Goal: Task Accomplishment & Management: Complete application form

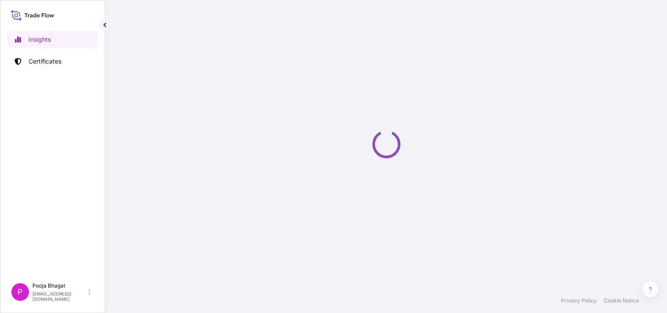
select select "2025"
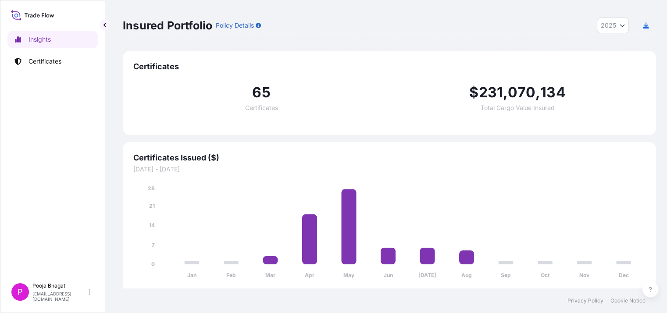
click at [395, 76] on div "65 Certificates $ 231 , 070 , 134 Total Cargo Value Insured" at bounding box center [389, 98] width 512 height 53
click at [50, 61] on p "Certificates" at bounding box center [44, 61] width 33 height 9
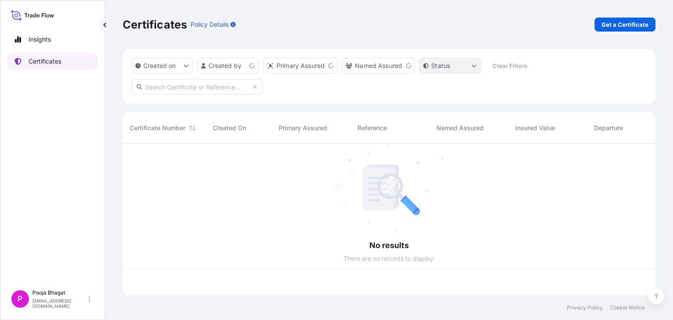
scroll to position [149, 526]
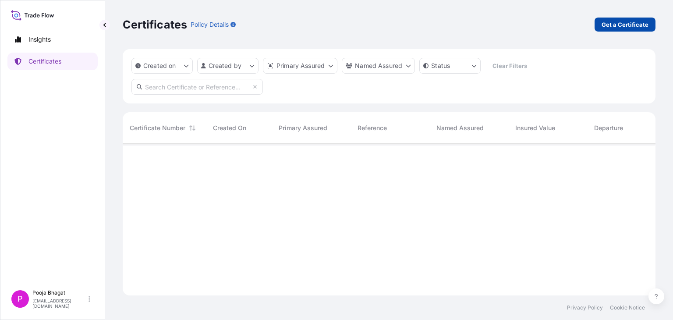
click at [628, 20] on p "Get a Certificate" at bounding box center [625, 24] width 47 height 9
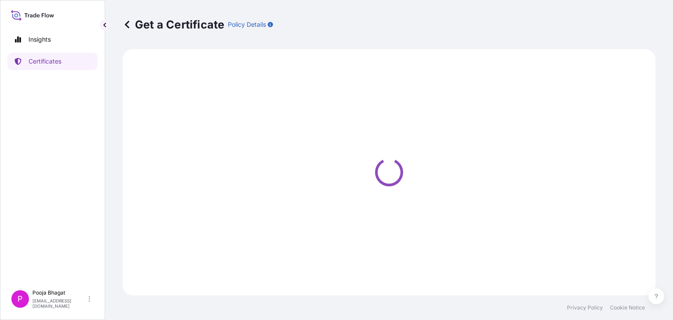
select select "Sea"
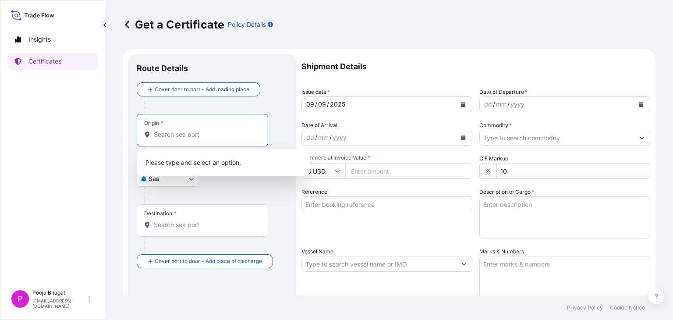
click at [195, 135] on input "Origin *" at bounding box center [205, 134] width 103 height 9
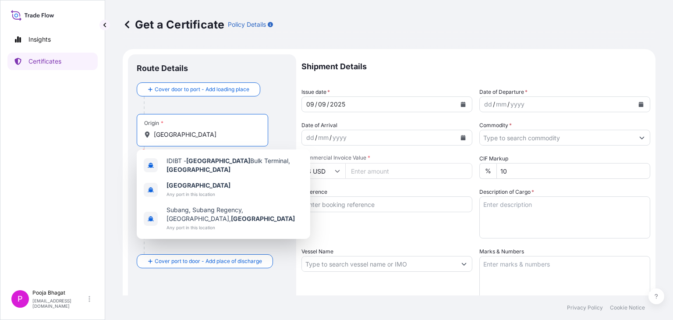
click at [154, 135] on input "[GEOGRAPHIC_DATA]" at bounding box center [205, 134] width 103 height 9
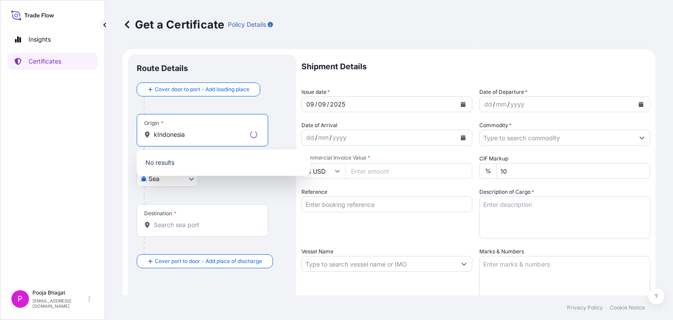
type input "[GEOGRAPHIC_DATA]"
click at [202, 135] on input "[GEOGRAPHIC_DATA]" at bounding box center [200, 134] width 93 height 9
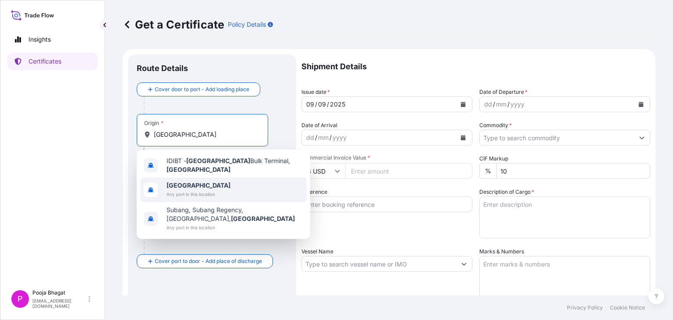
click at [210, 186] on span "[GEOGRAPHIC_DATA]" at bounding box center [199, 185] width 64 height 9
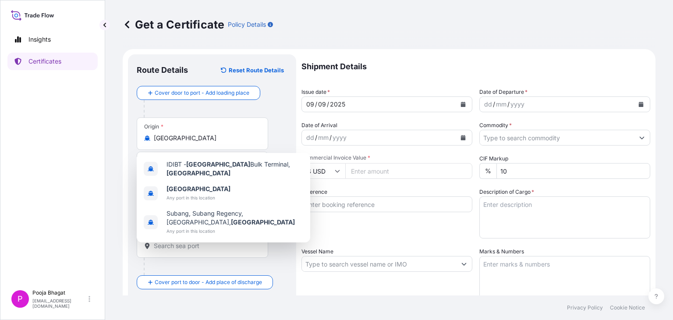
click at [245, 127] on div "Origin * [GEOGRAPHIC_DATA]" at bounding box center [202, 133] width 131 height 32
click at [245, 134] on input "[GEOGRAPHIC_DATA]" at bounding box center [205, 138] width 103 height 9
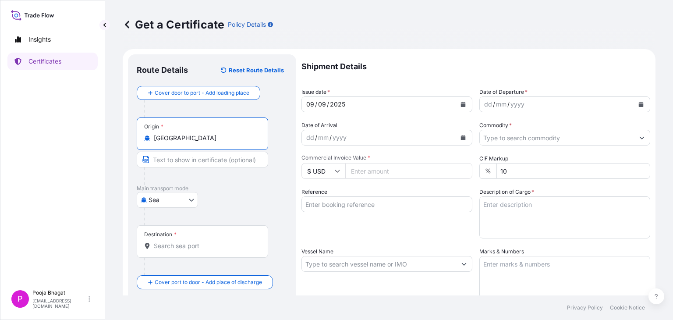
click at [166, 160] on input "Text to appear on certificate" at bounding box center [202, 160] width 131 height 16
paste input "[GEOGRAPHIC_DATA] (BCT), [GEOGRAPHIC_DATA], [GEOGRAPHIC_DATA]"
type input "[GEOGRAPHIC_DATA] (BCT), [GEOGRAPHIC_DATA], [GEOGRAPHIC_DATA]"
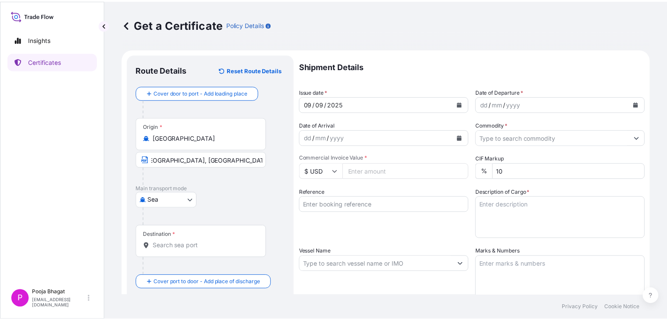
scroll to position [0, 0]
click at [190, 237] on div "Destination *" at bounding box center [202, 241] width 131 height 32
click at [190, 241] on input "Destination *" at bounding box center [205, 245] width 103 height 9
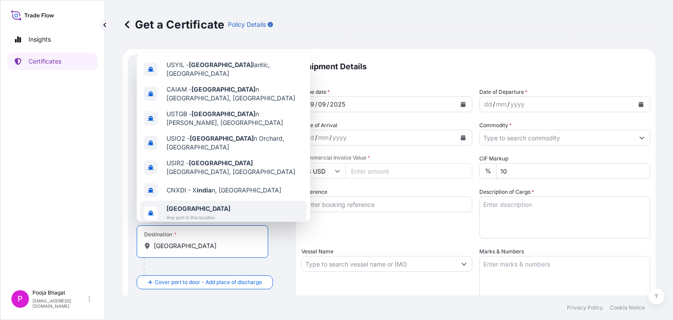
click at [202, 213] on span "Any port in this location" at bounding box center [199, 217] width 64 height 9
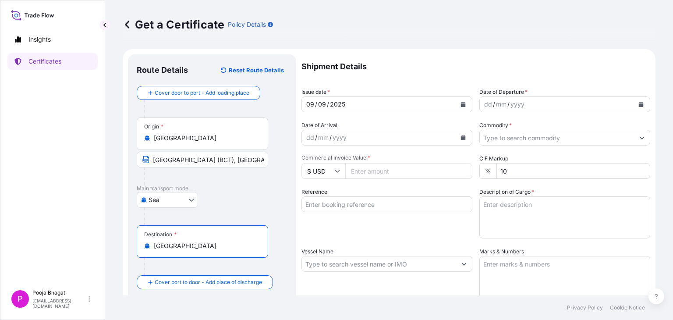
click at [213, 249] on input "[GEOGRAPHIC_DATA]" at bounding box center [205, 245] width 103 height 9
type input "[GEOGRAPHIC_DATA]"
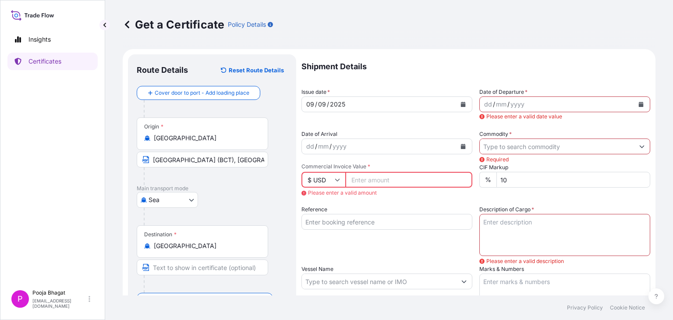
click at [213, 269] on input "Text to appear on certificate" at bounding box center [202, 267] width 131 height 16
type input "ANY PORT(S) IN [GEOGRAPHIC_DATA]"
click at [461, 106] on icon "Calendar" at bounding box center [463, 104] width 5 height 5
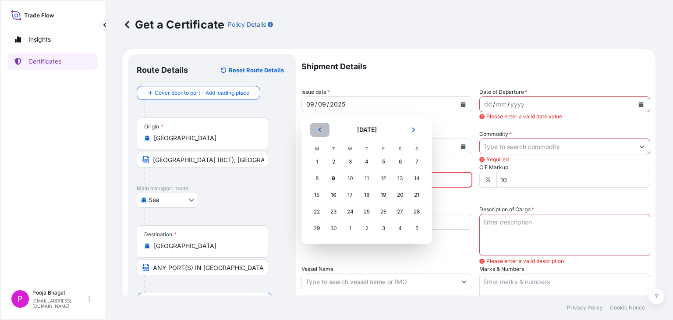
click at [320, 130] on icon "Previous" at bounding box center [319, 129] width 5 height 5
click at [366, 230] on div "28" at bounding box center [367, 228] width 16 height 16
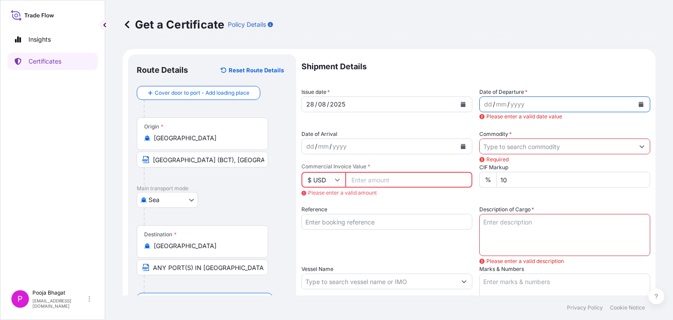
click at [639, 104] on icon "Calendar" at bounding box center [641, 104] width 5 height 5
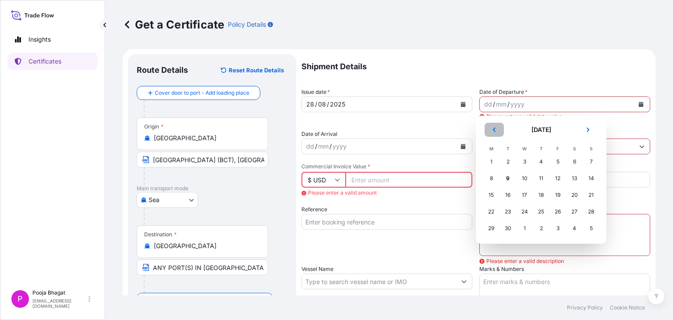
click at [495, 132] on icon "Previous" at bounding box center [494, 129] width 5 height 5
click at [542, 228] on div "28" at bounding box center [541, 228] width 16 height 16
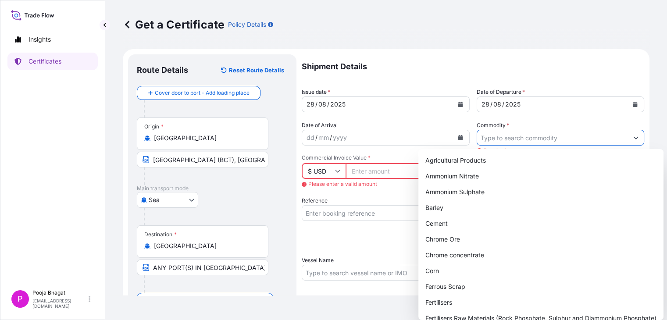
click at [508, 138] on input "Commodity *" at bounding box center [552, 138] width 151 height 16
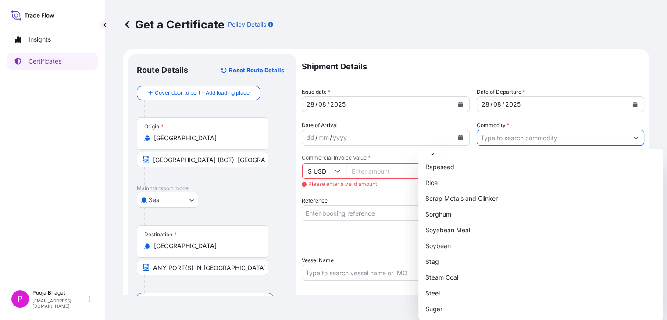
scroll to position [408, 0]
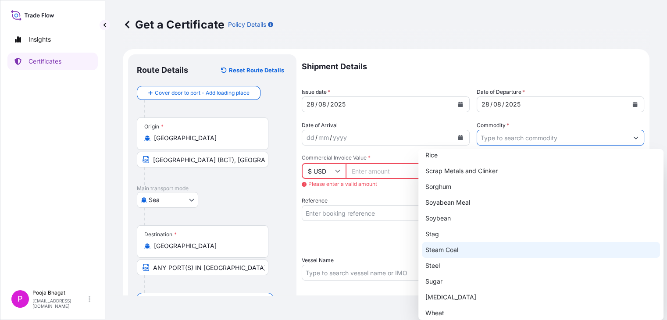
click at [445, 248] on div "Steam Coal" at bounding box center [541, 250] width 238 height 16
type input "Steam Coal"
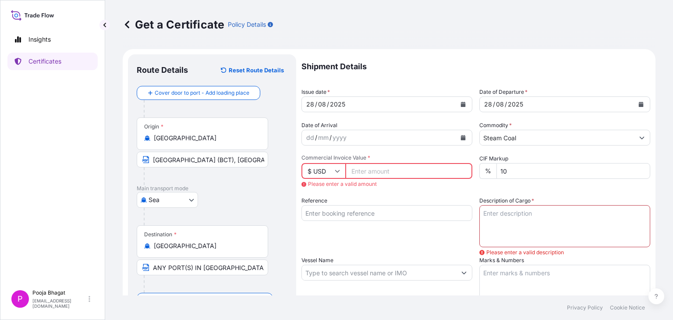
click at [380, 170] on input "Commercial Invoice Value *" at bounding box center [408, 171] width 127 height 16
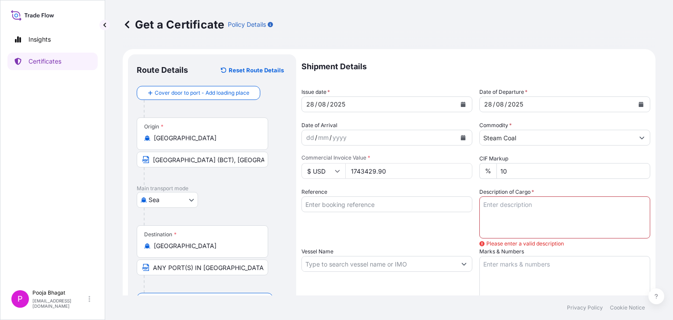
type input "1743429.90"
click at [435, 207] on input "Reference" at bounding box center [387, 204] width 171 height 16
click at [366, 209] on input "Reference" at bounding box center [387, 204] width 171 height 16
type input "JITPL/2025-26/1162"
click at [502, 212] on textarea "Description of Cargo *" at bounding box center [564, 217] width 171 height 42
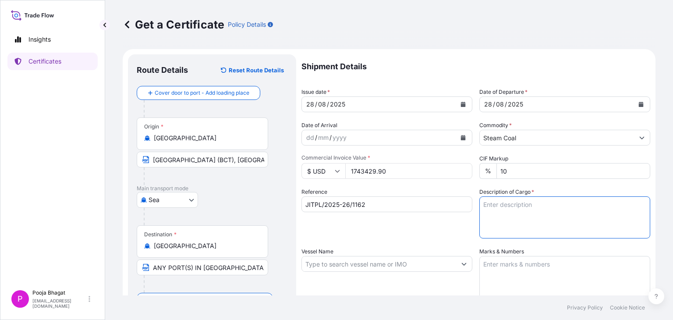
paste textarea "42,585 METRIC TONS OF INDONESIAN STEAM COAL IN [GEOGRAPHIC_DATA]"
type textarea "42,585 METRIC TONS OF INDONESIAN STEAM COAL IN [GEOGRAPHIC_DATA]"
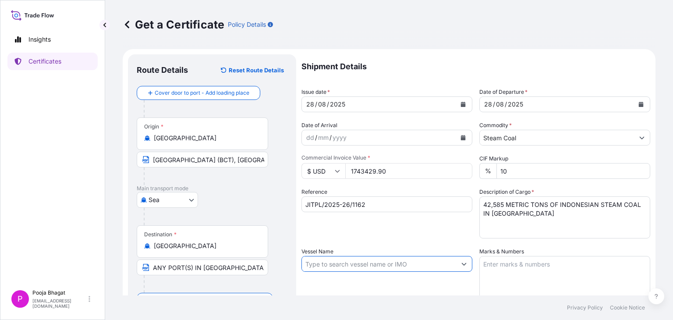
click at [378, 267] on input "Vessel Name" at bounding box center [379, 264] width 154 height 16
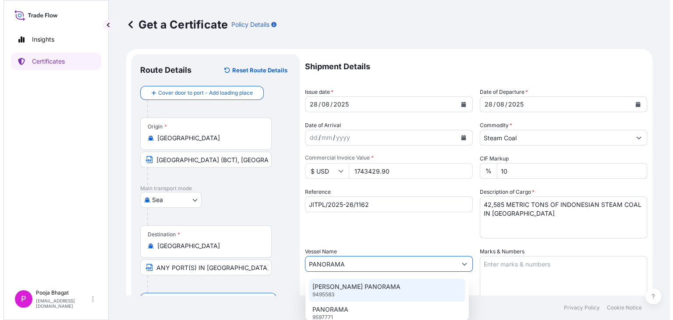
scroll to position [181, 0]
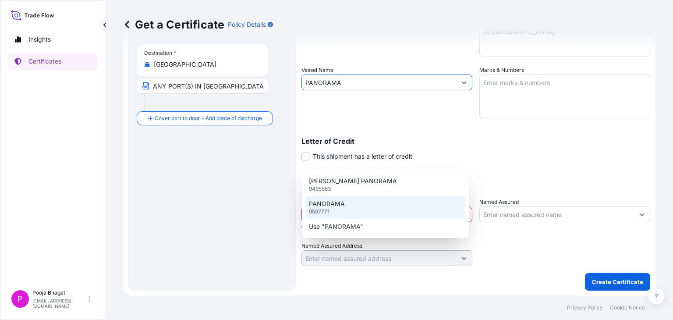
click at [334, 202] on p "PANORAMA" at bounding box center [327, 203] width 36 height 9
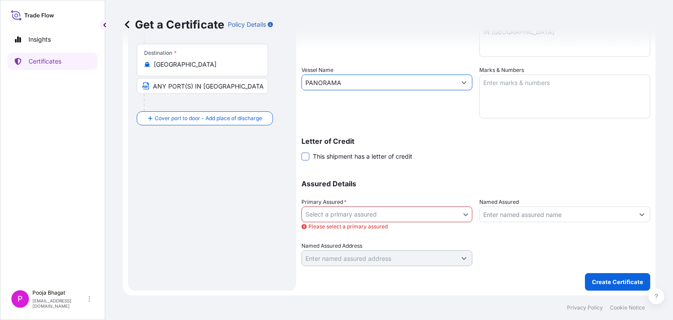
type input "PANORAMA"
click at [307, 153] on span at bounding box center [306, 157] width 8 height 8
click at [302, 152] on input "This shipment has a letter of credit" at bounding box center [302, 152] width 0 height 0
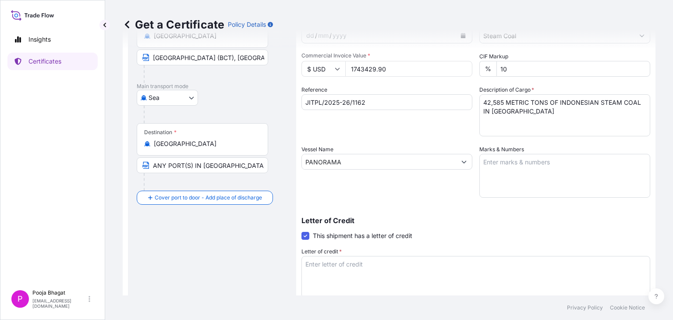
scroll to position [102, 0]
click at [365, 69] on input "1743429.90" at bounding box center [408, 69] width 127 height 16
type input "1789791.30"
click at [390, 101] on input "JITPL/2025-26/1162" at bounding box center [387, 103] width 171 height 16
type input "JITPL/2025-26/1186"
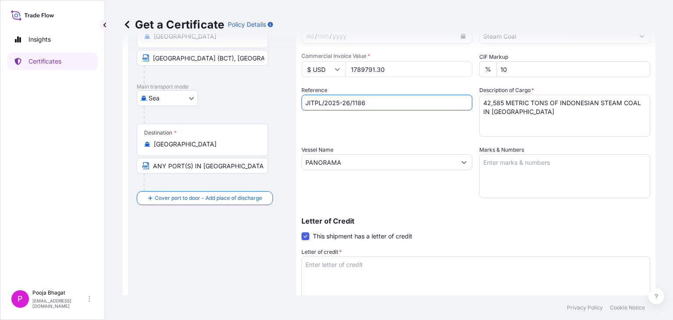
click at [510, 235] on div "Letter of Credit This shipment has a letter of credit Letter of credit * Letter…" at bounding box center [476, 262] width 349 height 90
click at [373, 268] on textarea "Letter of credit *" at bounding box center [476, 277] width 349 height 42
paste textarea "CIF VALUE OF GOODS PLUS 10 PCT COVERING INSTITUTE CARGO CLAUSES (A),INSTITUTE W…"
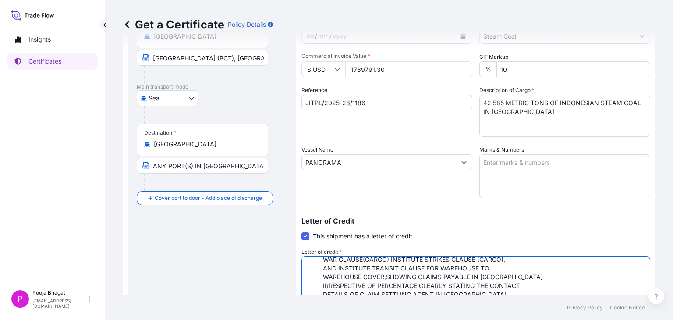
scroll to position [104, 0]
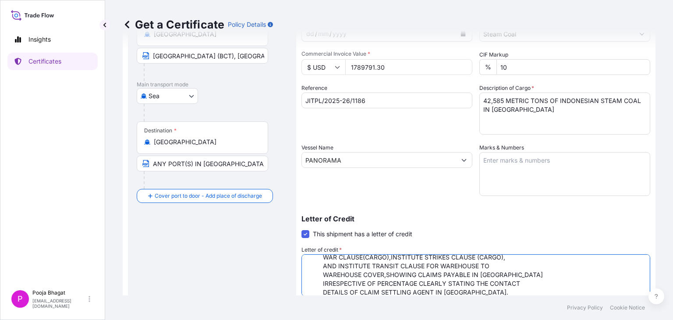
click at [356, 262] on textarea "CIF VALUE OF GOODS PLUS 10 PCT COVERING INSTITUTE CARGO CLAUSES (A),INSTITUTE W…" at bounding box center [476, 275] width 349 height 42
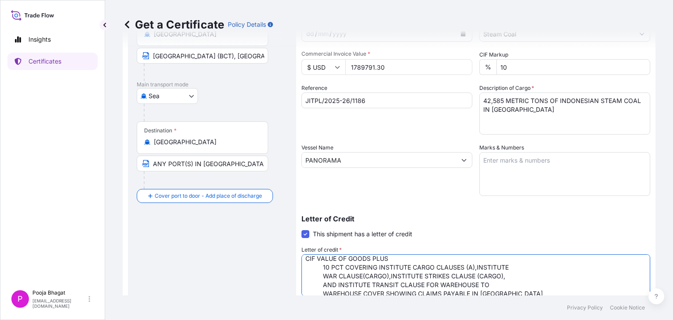
click at [323, 266] on textarea "CIF VALUE OF GOODS PLUS 10 PCT COVERING INSTITUTE CARGO CLAUSES (A),INSTITUTE W…" at bounding box center [476, 275] width 349 height 42
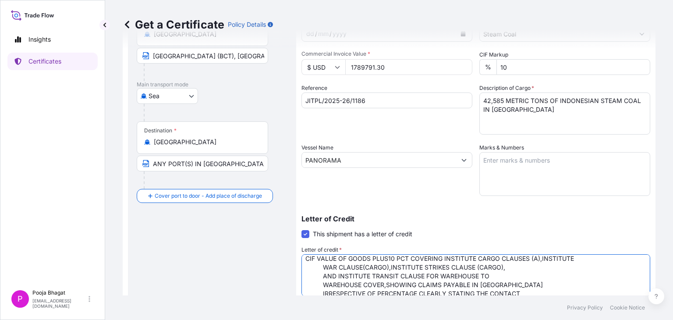
scroll to position [0, 0]
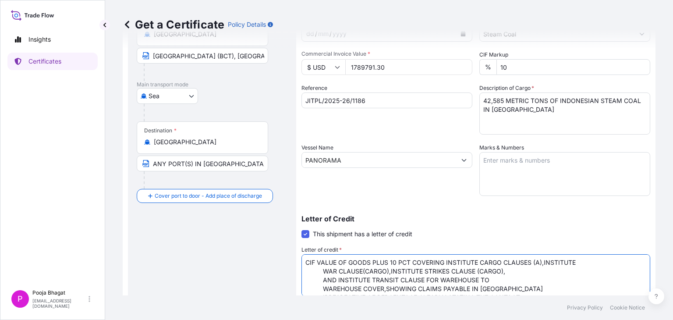
click at [323, 270] on textarea "CIF VALUE OF GOODS PLUS 10 PCT COVERING INSTITUTE CARGO CLAUSES (A),INSTITUTE W…" at bounding box center [476, 275] width 349 height 42
click at [305, 271] on textarea "CIF VALUE OF GOODS PLUS 10 PCT COVERING INSTITUTE CARGO CLAUSES (A),INSTITUTE W…" at bounding box center [476, 275] width 349 height 42
click at [321, 280] on textarea "CIF VALUE OF GOODS PLUS 10 PCT COVERING INSTITUTE CARGO CLAUSES (A),INSTITUTE W…" at bounding box center [476, 275] width 349 height 42
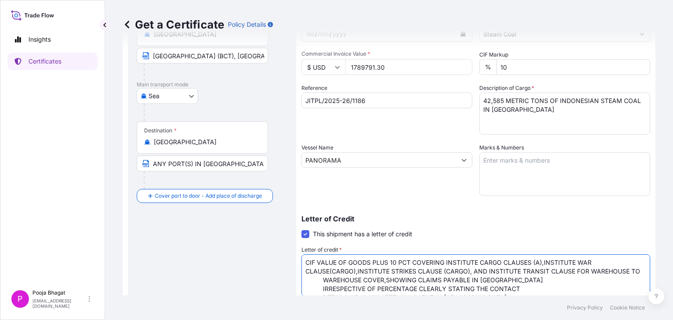
click at [319, 288] on textarea "CIF VALUE OF GOODS PLUS 10 PCT COVERING INSTITUTE CARGO CLAUSES (A),INSTITUTE W…" at bounding box center [476, 275] width 349 height 42
click at [321, 288] on textarea "CIF VALUE OF GOODS PLUS 10 PCT COVERING INSTITUTE CARGO CLAUSES (A),INSTITUTE W…" at bounding box center [476, 275] width 349 height 42
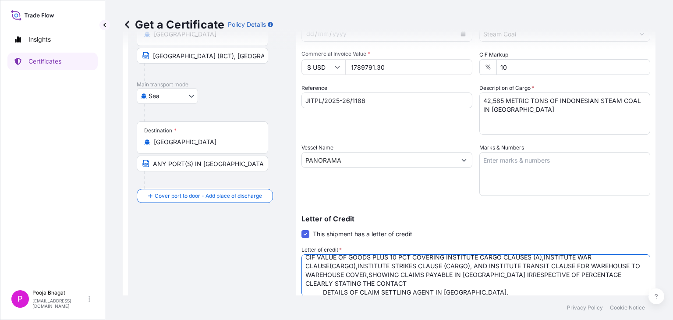
click at [322, 291] on textarea "CIF VALUE OF GOODS PLUS 10 PCT COVERING INSTITUTE CARGO CLAUSES (A),INSTITUTE W…" at bounding box center [476, 275] width 349 height 42
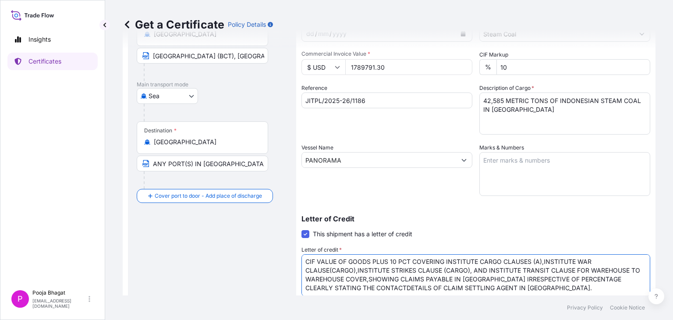
scroll to position [0, 0]
click at [560, 286] on textarea "CIF VALUE OF GOODS PLUS 10 PCT COVERING INSTITUTE CARGO CLAUSES (A),INSTITUTE W…" at bounding box center [476, 275] width 349 height 42
click at [306, 260] on textarea "CIF VALUE OF GOODS PLUS 10 PCT COVERING INSTITUTE CARGO CLAUSES (A),INSTITUTE W…" at bounding box center [476, 275] width 349 height 42
paste textarea "BLANK ENDORSED FOR"
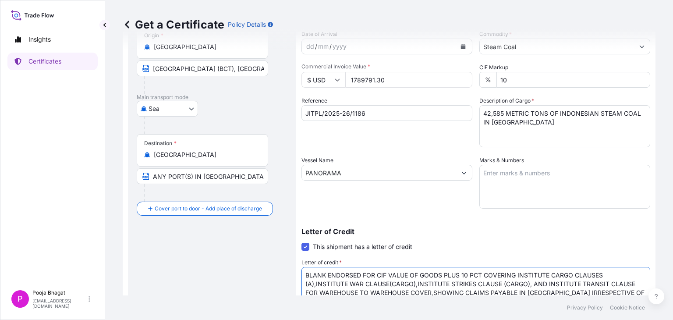
scroll to position [91, 0]
type textarea "BLANK ENDORSED FOR CIF VALUE OF GOODS PLUS 10 PCT COVERING INSTITUTE CARGO CLAU…"
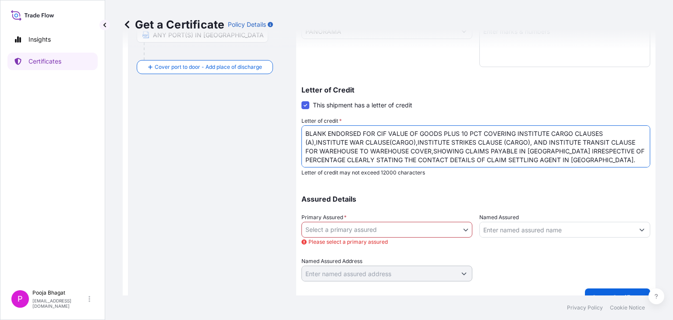
scroll to position [234, 0]
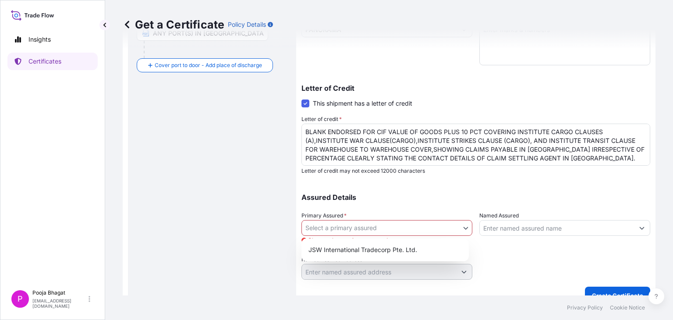
click at [461, 231] on body "Insights Certificates P Pooja Bhagat [EMAIL_ADDRESS][DOMAIN_NAME] Get a Certifi…" at bounding box center [336, 160] width 673 height 320
click at [381, 247] on div "JSW International Tradecorp Pte. Ltd." at bounding box center [385, 250] width 160 height 16
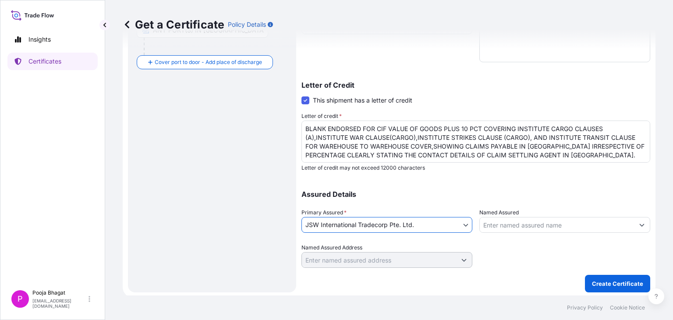
scroll to position [239, 0]
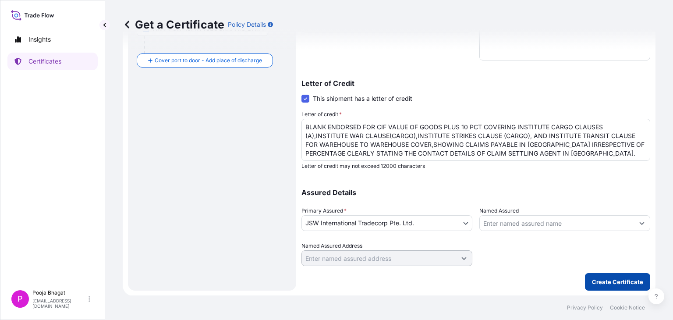
click at [607, 280] on p "Create Certificate" at bounding box center [617, 281] width 51 height 9
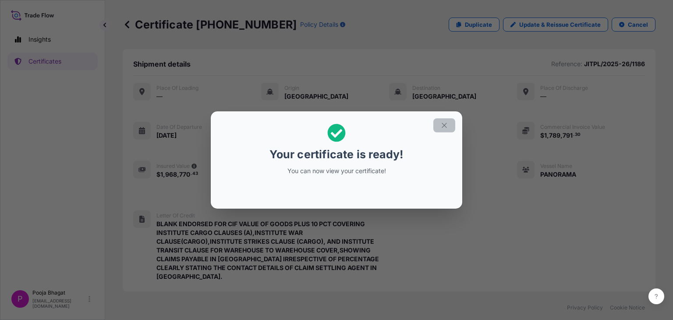
click at [445, 128] on icon "button" at bounding box center [444, 125] width 8 height 8
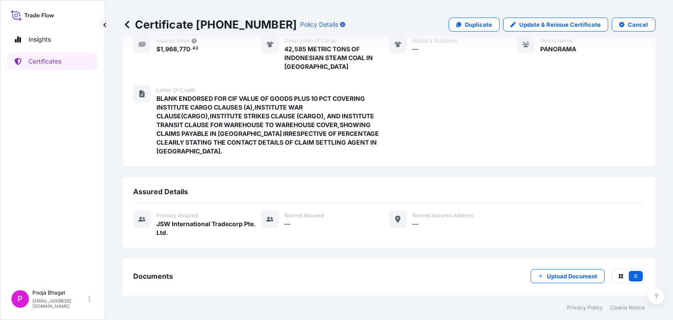
scroll to position [159, 0]
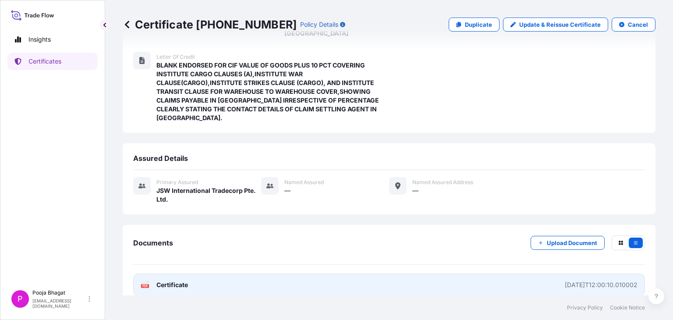
click at [465, 277] on link "PDF Certificate [DATE]T12:00:10.010002" at bounding box center [389, 284] width 512 height 23
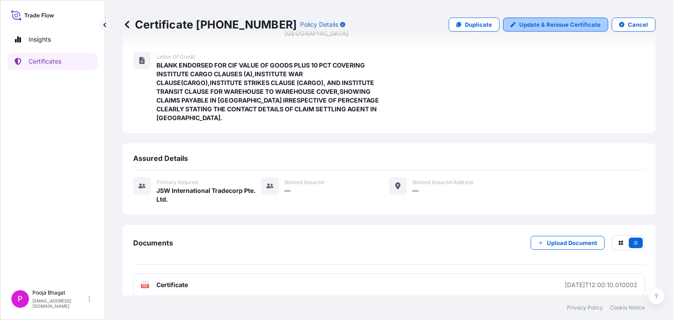
click at [537, 24] on p "Update & Reissue Certificate" at bounding box center [560, 24] width 82 height 9
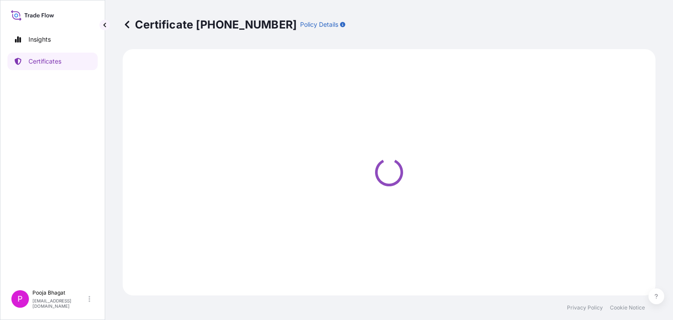
select select "Sea"
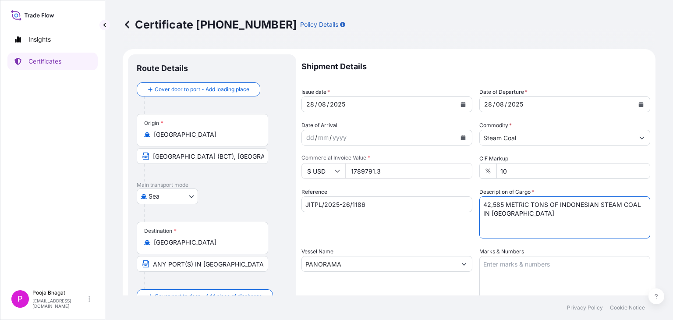
click at [500, 204] on textarea "42,585 METRIC TONS OF INDONESIAN STEAM COAL IN [GEOGRAPHIC_DATA]" at bounding box center [564, 217] width 171 height 42
click at [542, 204] on textarea "42,585 METRIC TONS OF INDONESIAN STEAM COAL IN [GEOGRAPHIC_DATA]" at bounding box center [564, 217] width 171 height 42
type textarea "31,230 MT OF INDONESIAN STEAM COAL IN BULK"
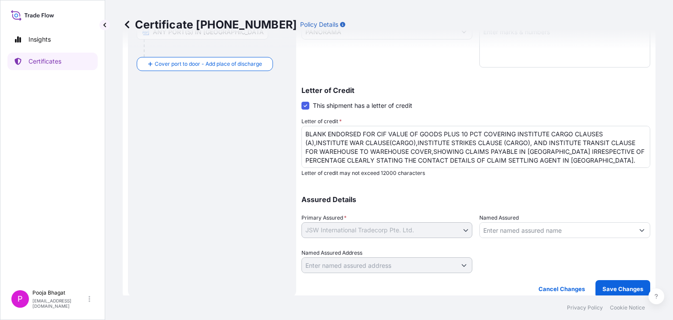
scroll to position [239, 0]
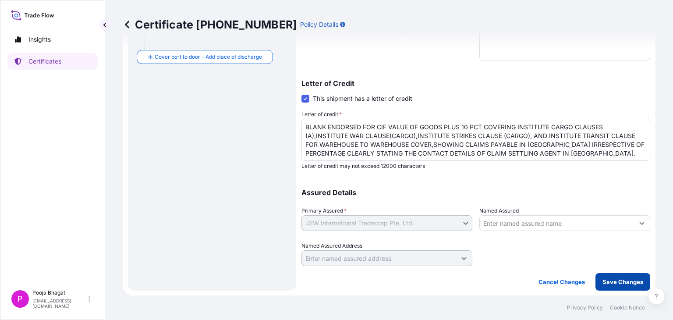
click at [611, 281] on p "Save Changes" at bounding box center [623, 281] width 41 height 9
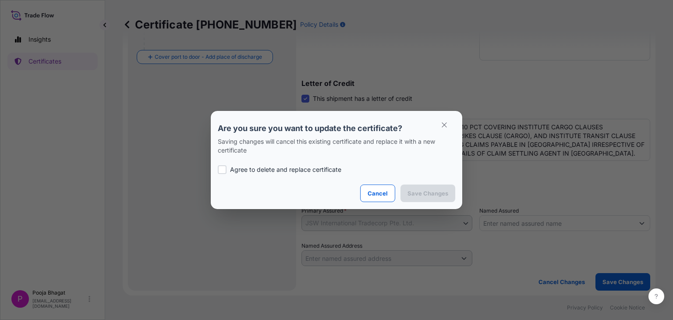
click at [331, 167] on p "Agree to delete and replace certificate" at bounding box center [285, 169] width 111 height 9
checkbox input "true"
click at [375, 195] on p "Cancel" at bounding box center [378, 193] width 20 height 9
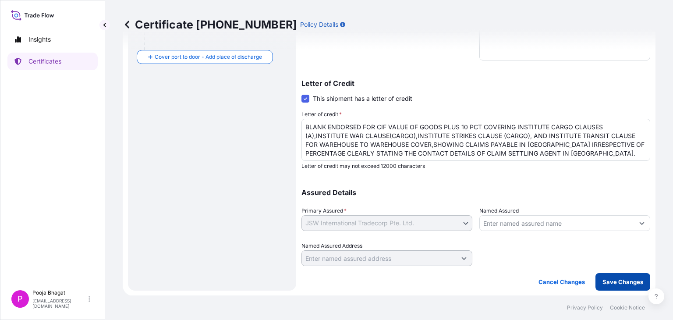
click at [610, 283] on p "Save Changes" at bounding box center [623, 281] width 41 height 9
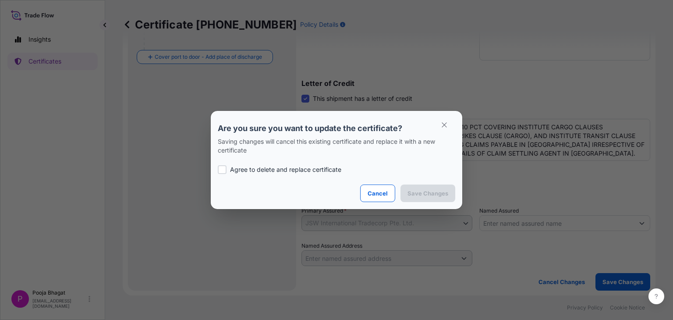
click at [307, 171] on p "Agree to delete and replace certificate" at bounding box center [285, 169] width 111 height 9
checkbox input "true"
click at [414, 192] on p "Save Changes" at bounding box center [428, 193] width 41 height 9
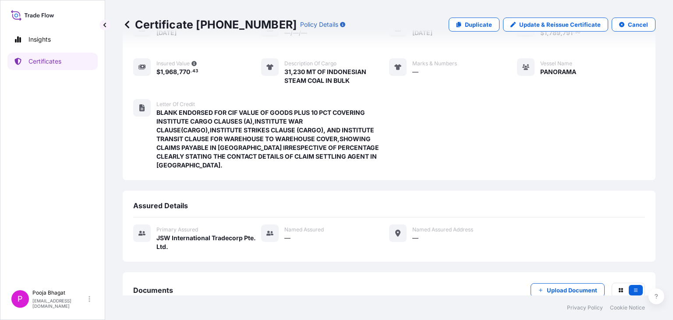
scroll to position [150, 0]
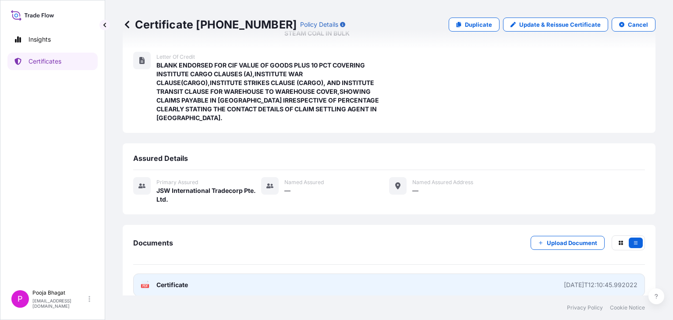
click at [564, 280] on div "[DATE]T12:10:45.992022" at bounding box center [601, 284] width 74 height 9
